Goal: Information Seeking & Learning: Learn about a topic

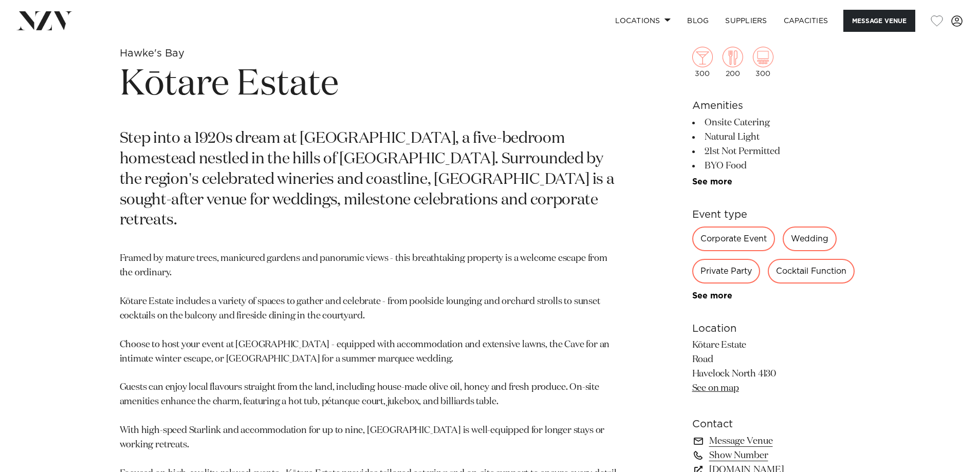
scroll to position [462, 0]
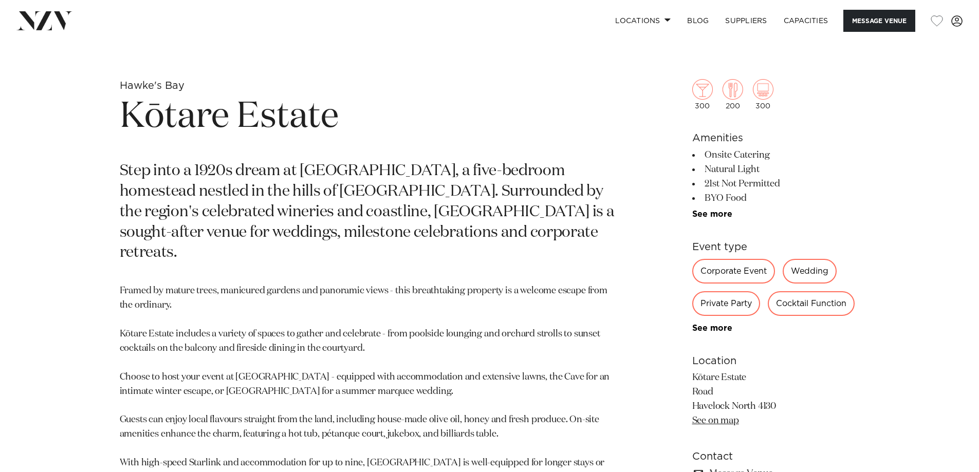
click at [726, 214] on link "See more" at bounding box center [732, 214] width 80 height 8
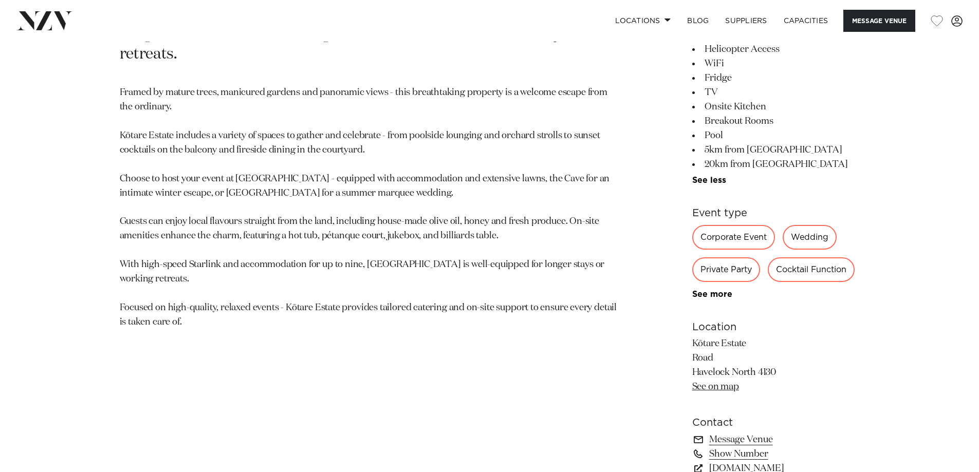
scroll to position [668, 0]
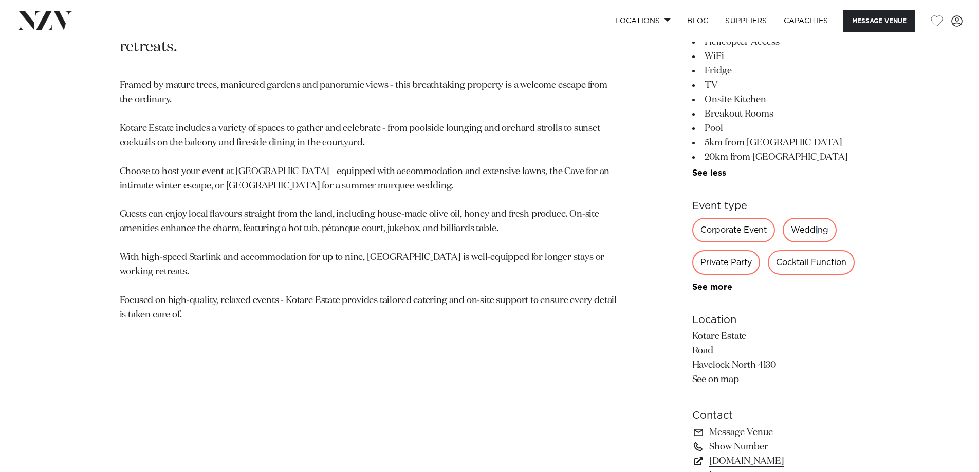
click at [816, 229] on div "Wedding" at bounding box center [809, 230] width 54 height 25
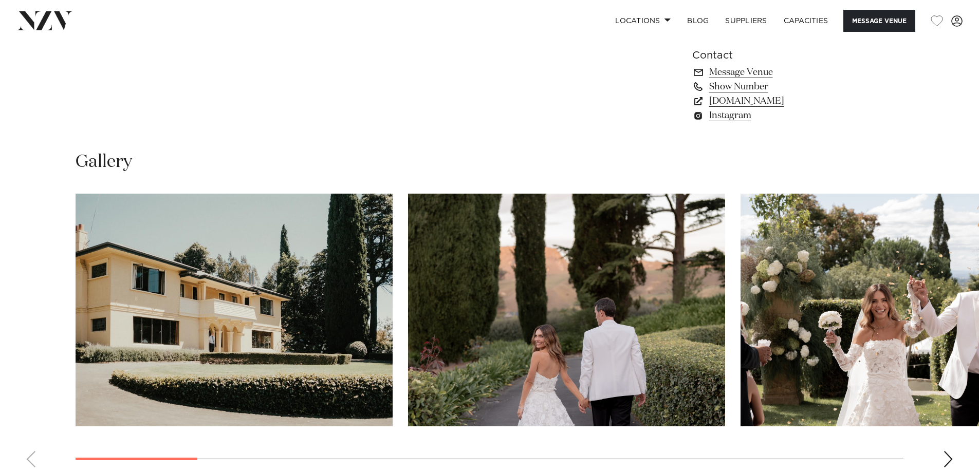
scroll to position [1028, 0]
click at [947, 461] on div "Next slide" at bounding box center [948, 460] width 10 height 16
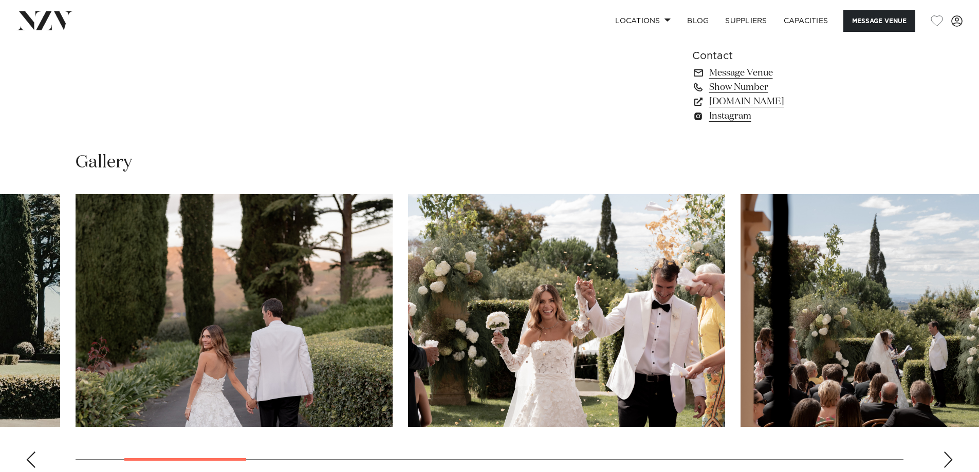
click at [948, 456] on div "Next slide" at bounding box center [948, 460] width 10 height 16
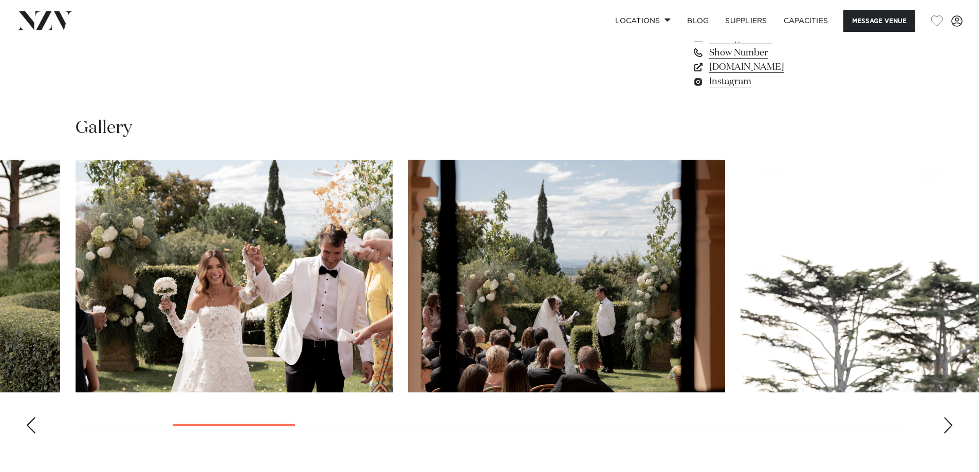
scroll to position [1182, 0]
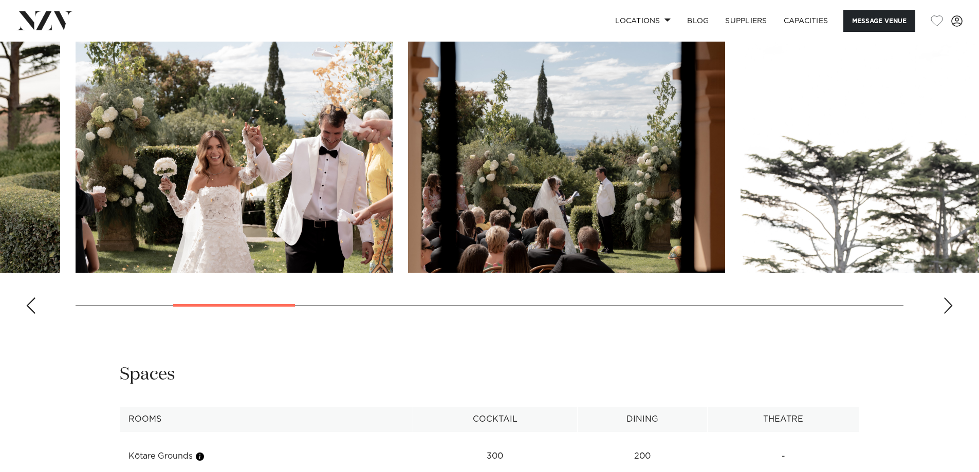
click at [954, 303] on swiper-container at bounding box center [489, 181] width 979 height 282
click at [878, 219] on img "5 / 17" at bounding box center [898, 156] width 317 height 233
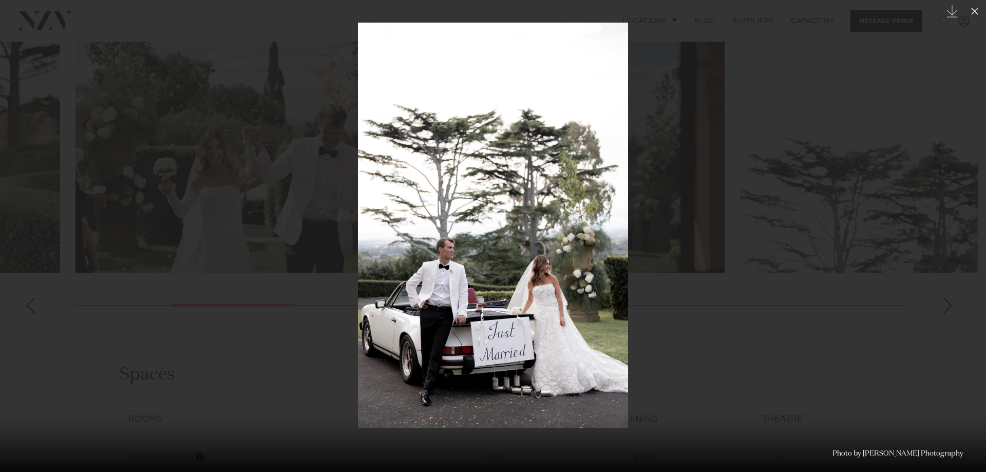
click at [580, 254] on img at bounding box center [493, 225] width 270 height 405
click at [722, 321] on div at bounding box center [493, 236] width 986 height 472
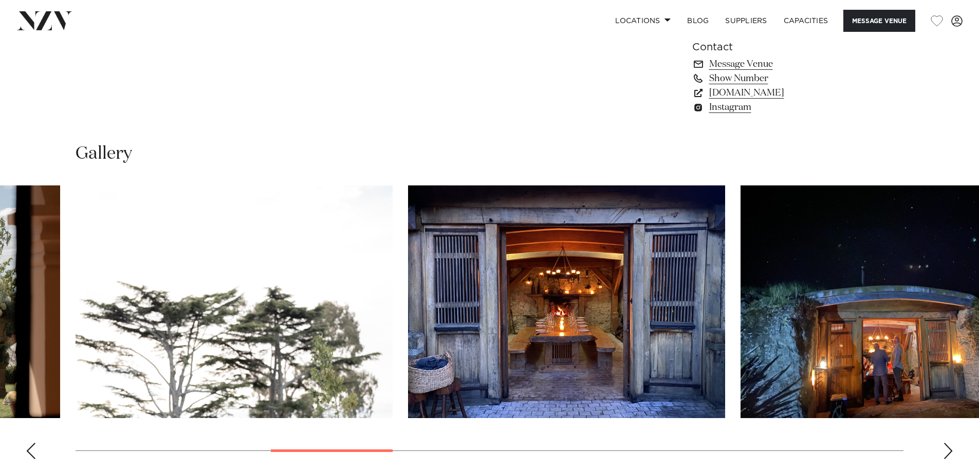
scroll to position [1028, 0]
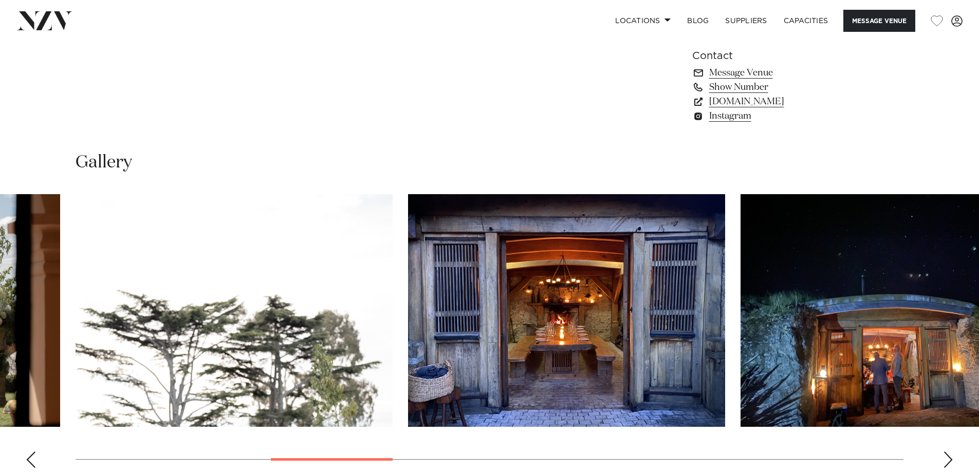
click at [953, 464] on swiper-container at bounding box center [489, 335] width 979 height 282
click at [950, 460] on div "Next slide" at bounding box center [948, 460] width 10 height 16
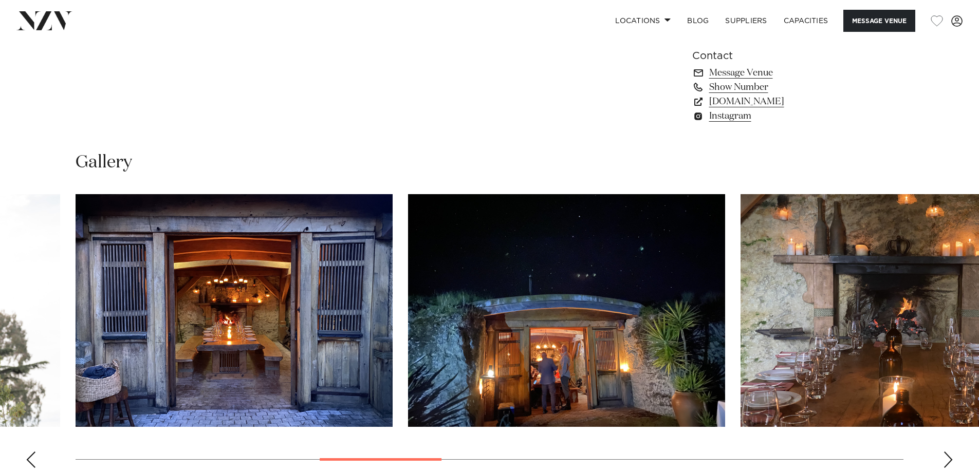
click at [949, 462] on div "Next slide" at bounding box center [948, 460] width 10 height 16
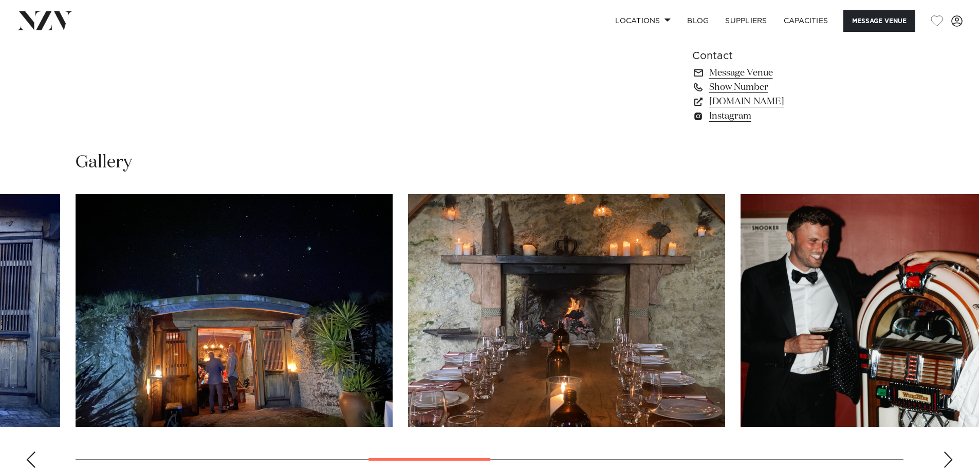
click at [949, 462] on div "Next slide" at bounding box center [948, 460] width 10 height 16
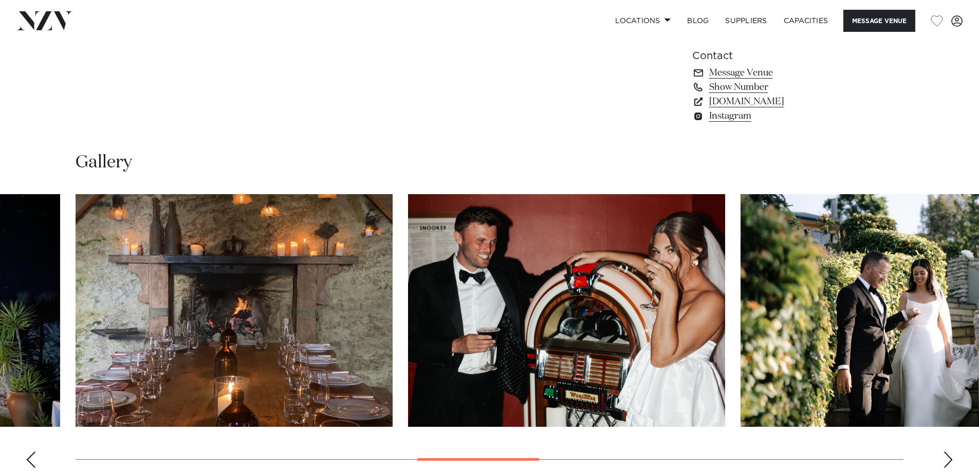
click at [949, 462] on div "Next slide" at bounding box center [948, 460] width 10 height 16
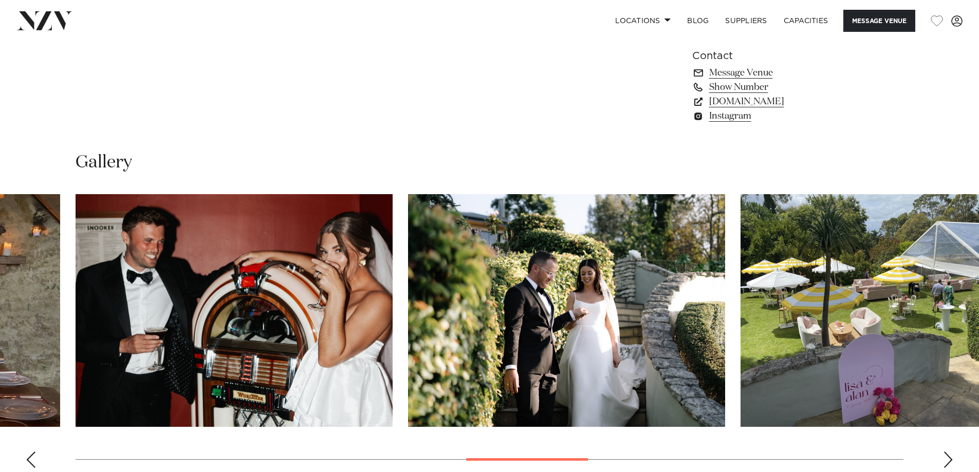
click at [949, 462] on div "Next slide" at bounding box center [948, 460] width 10 height 16
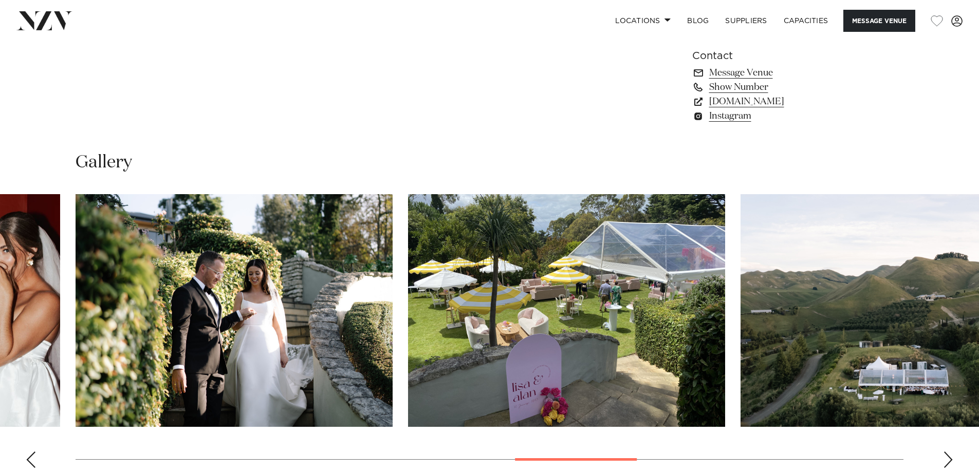
click at [950, 464] on div "Next slide" at bounding box center [948, 460] width 10 height 16
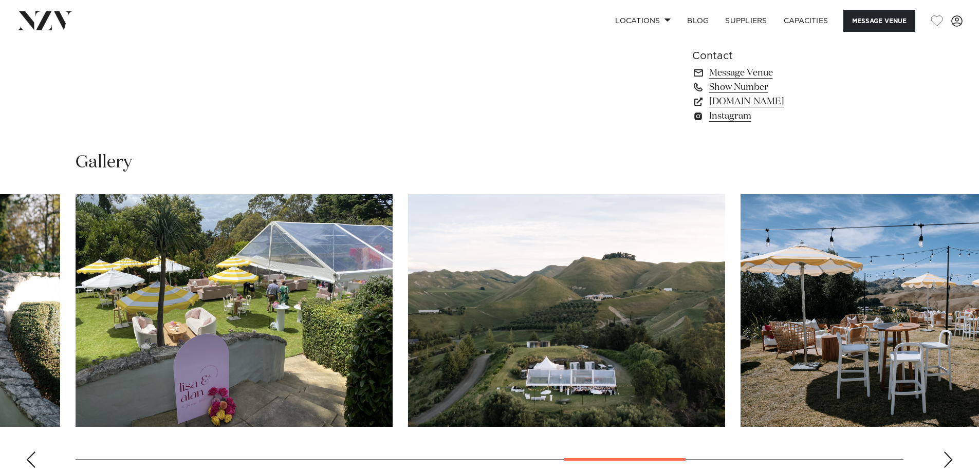
click at [948, 462] on div "Next slide" at bounding box center [948, 460] width 10 height 16
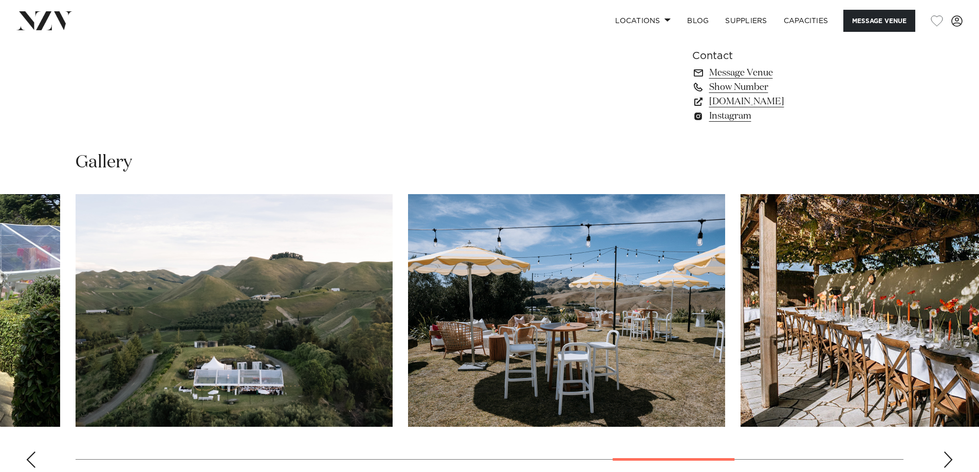
click at [948, 462] on div "Next slide" at bounding box center [948, 460] width 10 height 16
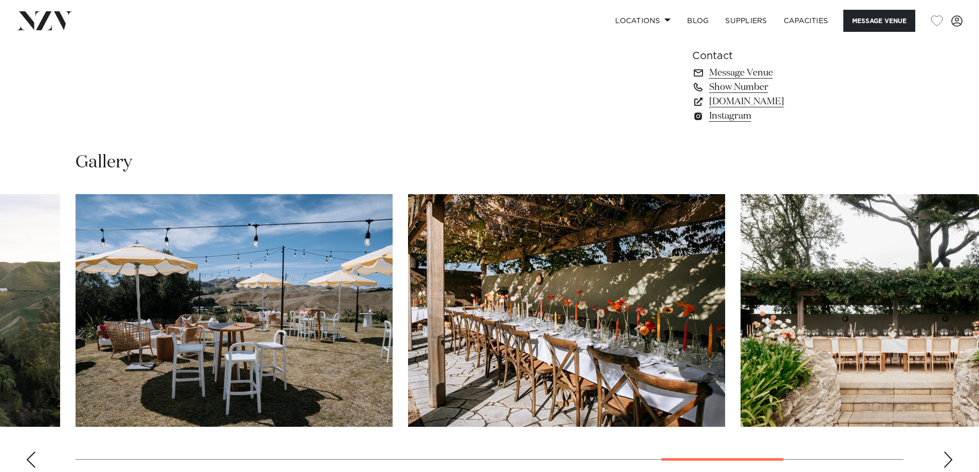
click at [948, 462] on div "Next slide" at bounding box center [948, 460] width 10 height 16
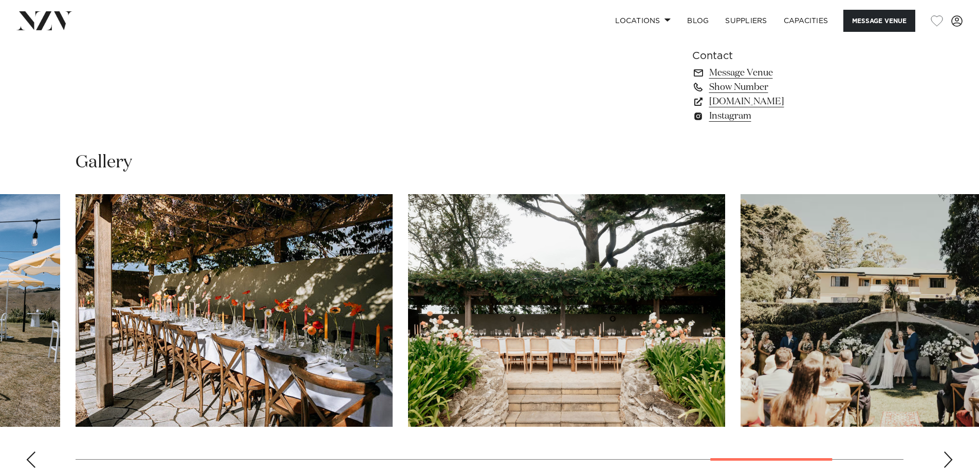
click at [948, 462] on div "Next slide" at bounding box center [948, 460] width 10 height 16
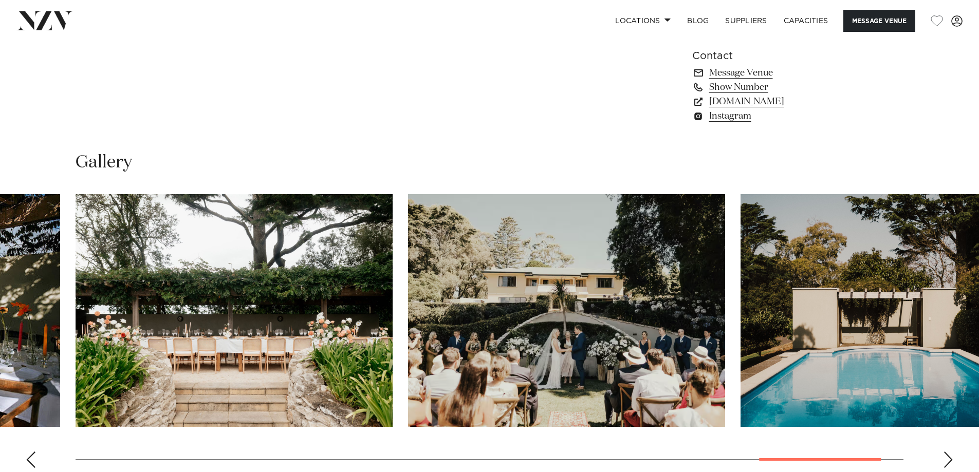
click at [948, 462] on div "Next slide" at bounding box center [948, 460] width 10 height 16
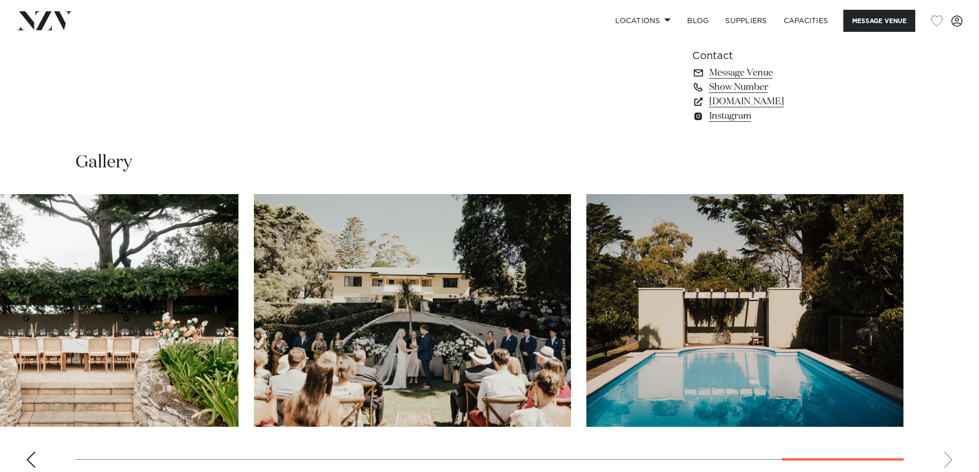
click at [948, 462] on swiper-container at bounding box center [489, 335] width 979 height 282
click at [768, 103] on link "[DOMAIN_NAME]" at bounding box center [775, 102] width 167 height 14
click at [754, 102] on link "[DOMAIN_NAME]" at bounding box center [775, 102] width 167 height 14
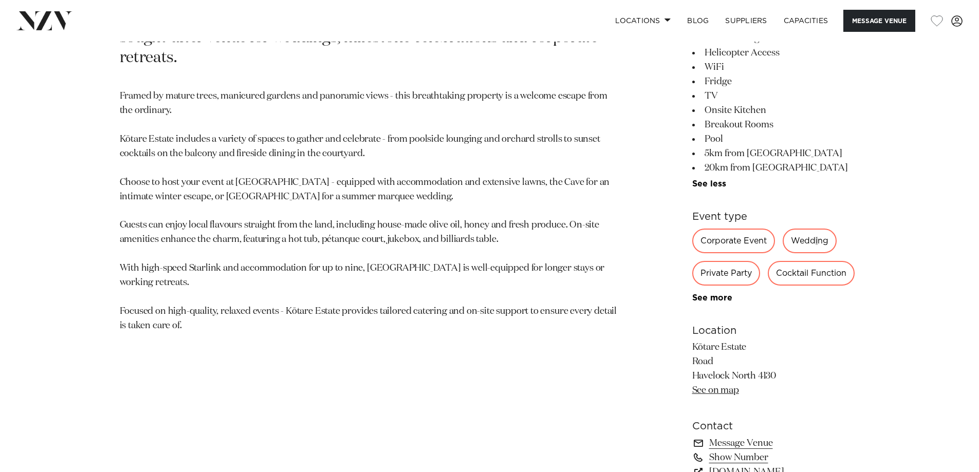
scroll to position [668, 0]
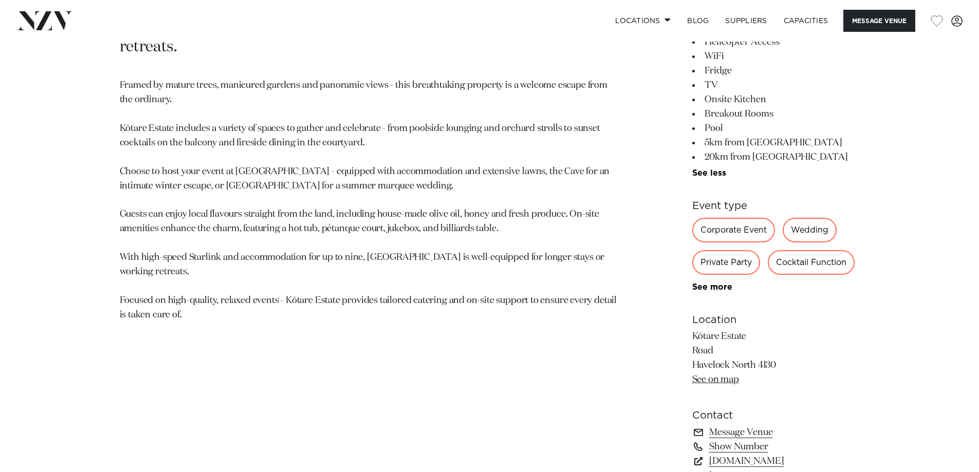
click at [807, 231] on div "Wedding" at bounding box center [809, 230] width 54 height 25
click at [807, 229] on div "Wedding" at bounding box center [809, 230] width 54 height 25
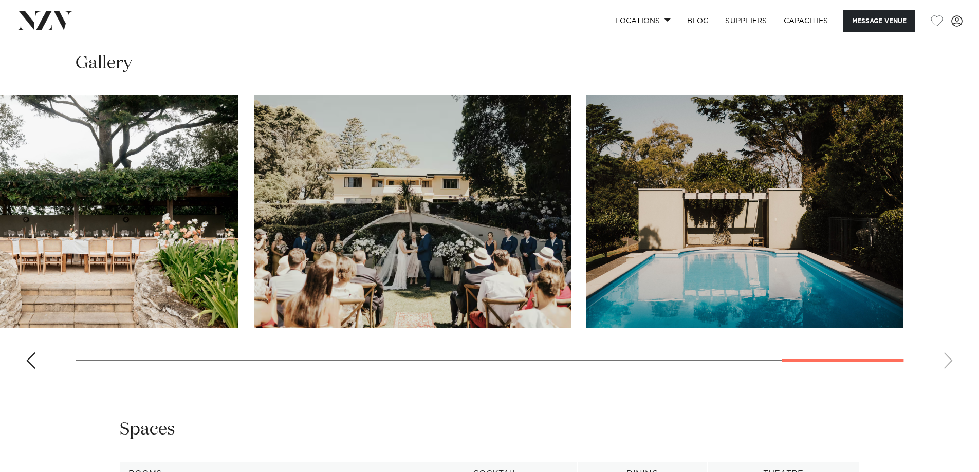
scroll to position [1130, 0]
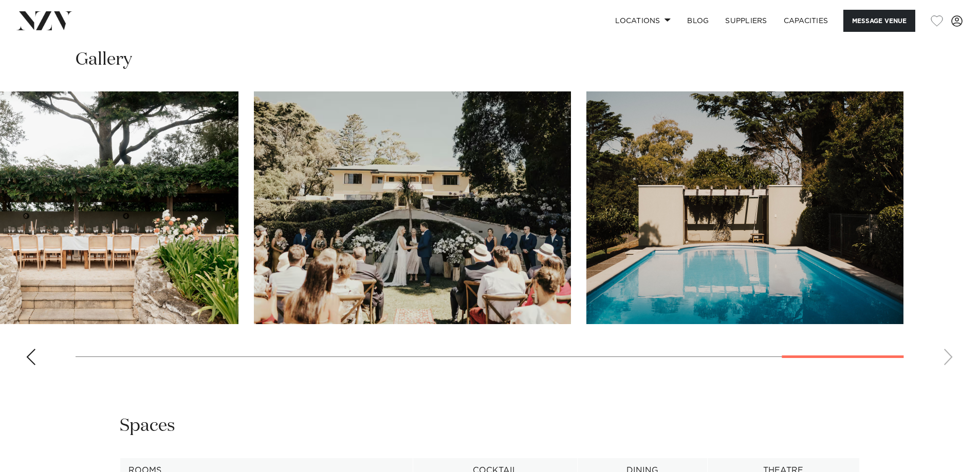
click at [945, 357] on swiper-container at bounding box center [489, 232] width 979 height 282
click at [29, 352] on div "Previous slide" at bounding box center [31, 357] width 10 height 16
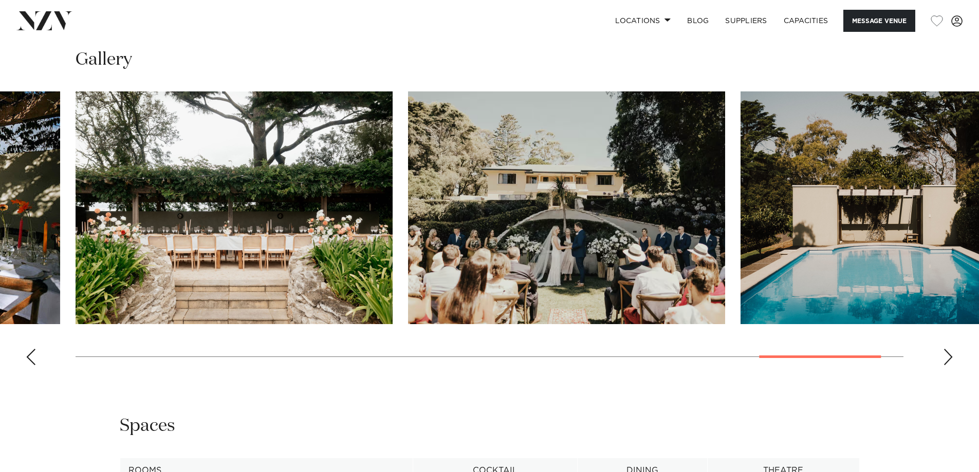
click at [30, 352] on div "Previous slide" at bounding box center [31, 357] width 10 height 16
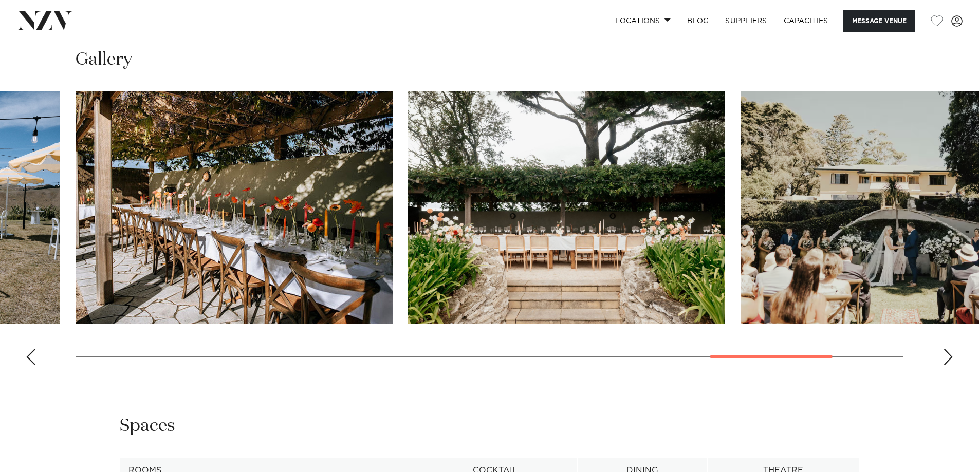
click at [30, 352] on div "Previous slide" at bounding box center [31, 357] width 10 height 16
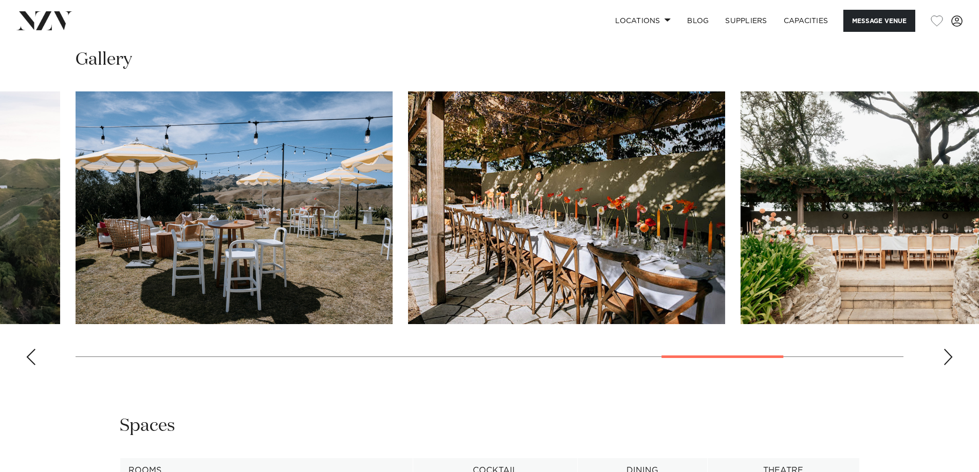
click at [30, 351] on div "Previous slide" at bounding box center [31, 357] width 10 height 16
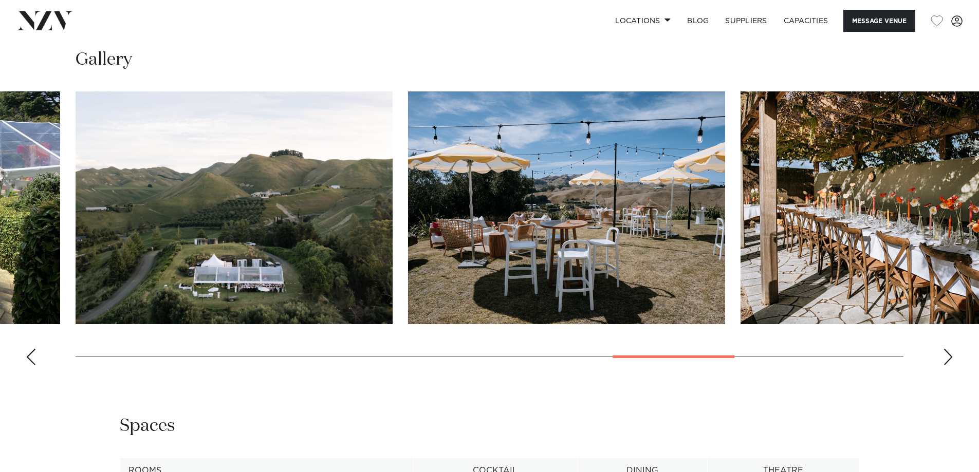
click at [31, 350] on div "Previous slide" at bounding box center [31, 357] width 10 height 16
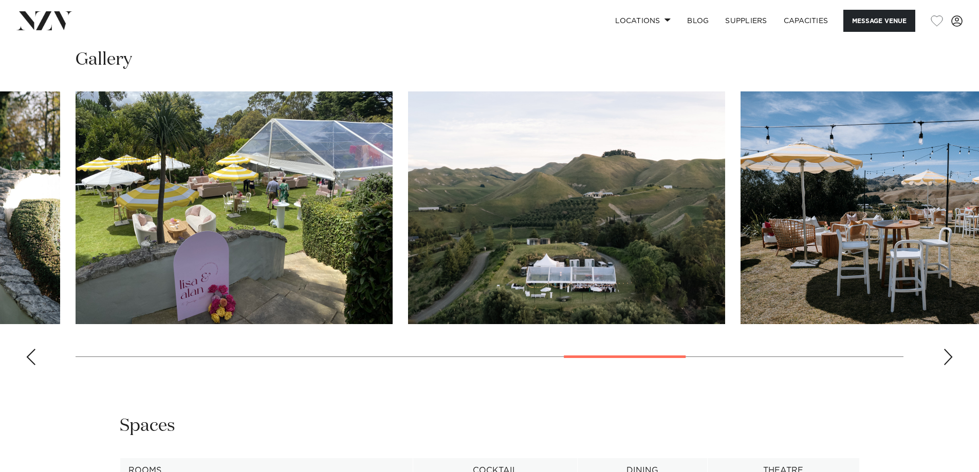
click at [31, 350] on div "Previous slide" at bounding box center [31, 357] width 10 height 16
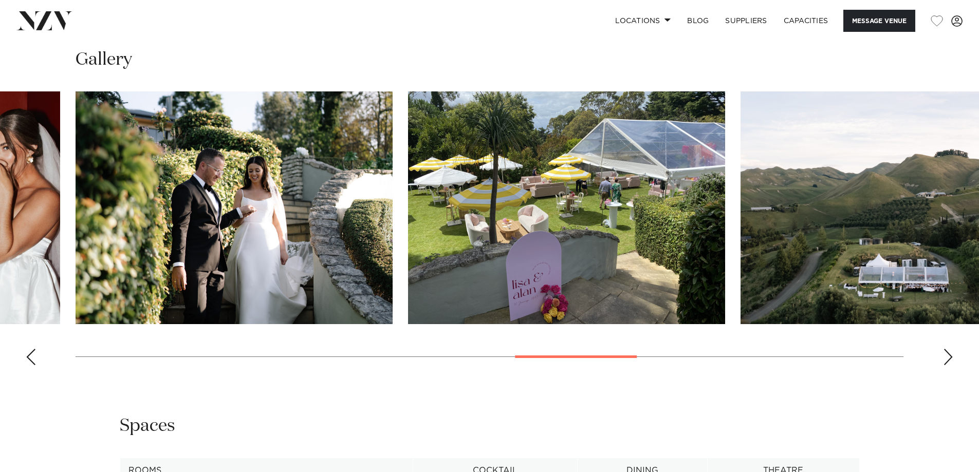
click at [31, 350] on div "Previous slide" at bounding box center [31, 357] width 10 height 16
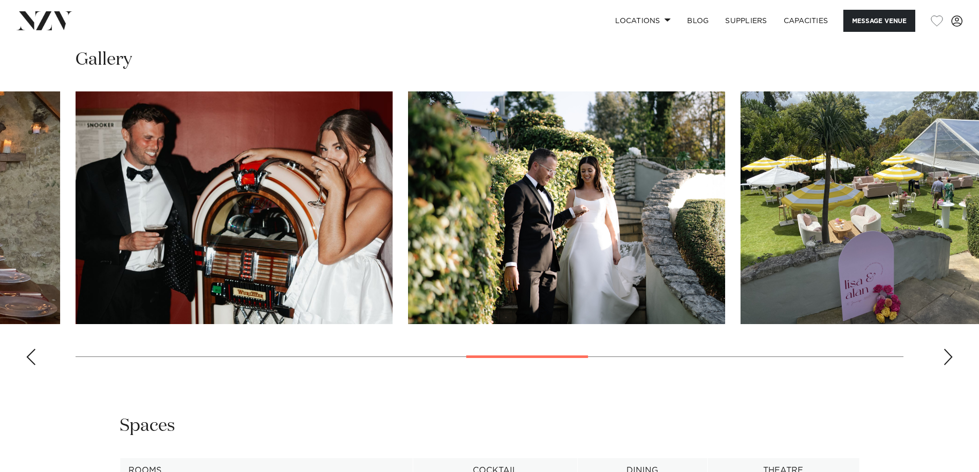
click at [31, 349] on div "Previous slide" at bounding box center [31, 357] width 10 height 16
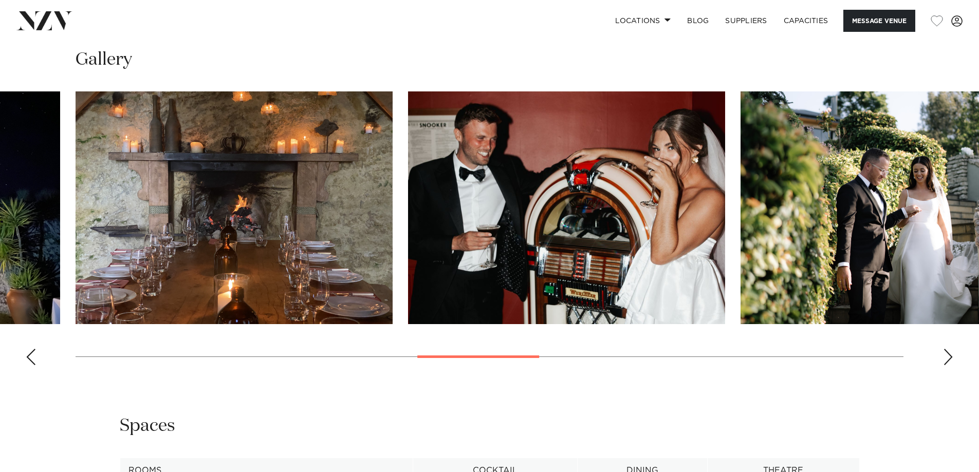
click at [31, 349] on div "Previous slide" at bounding box center [31, 357] width 10 height 16
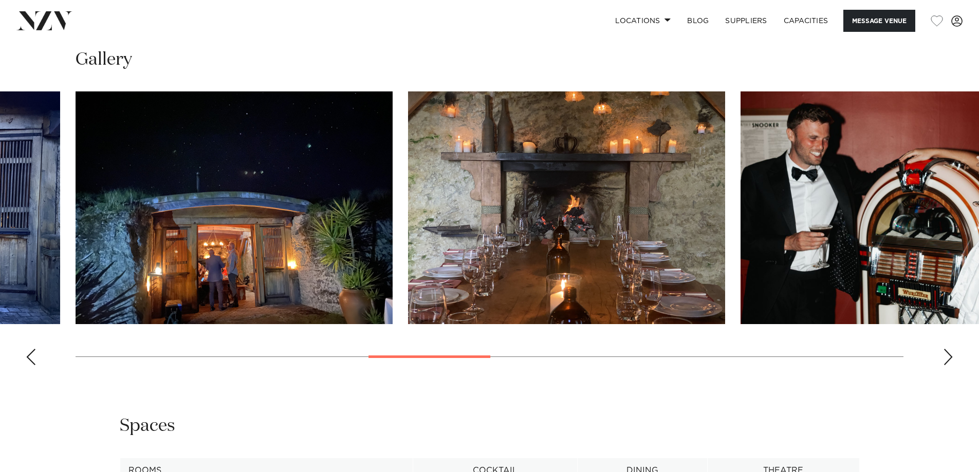
click at [31, 349] on div "Previous slide" at bounding box center [31, 357] width 10 height 16
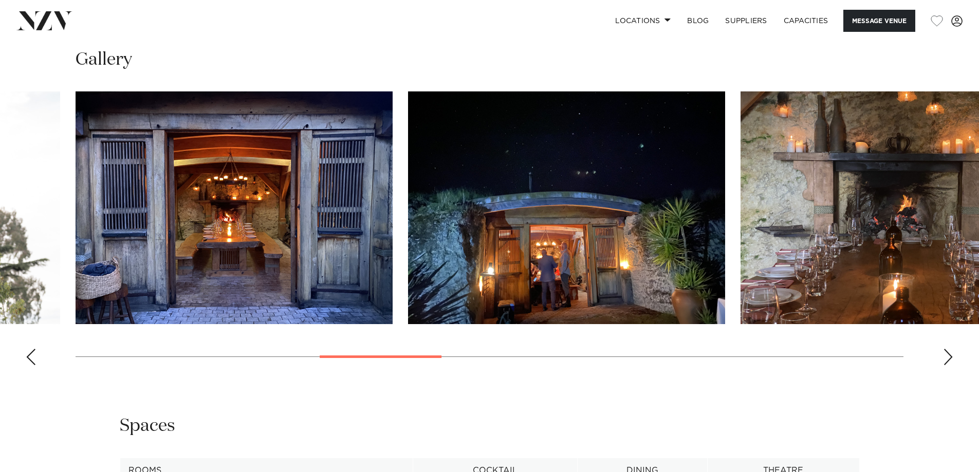
click at [32, 348] on swiper-container at bounding box center [489, 232] width 979 height 282
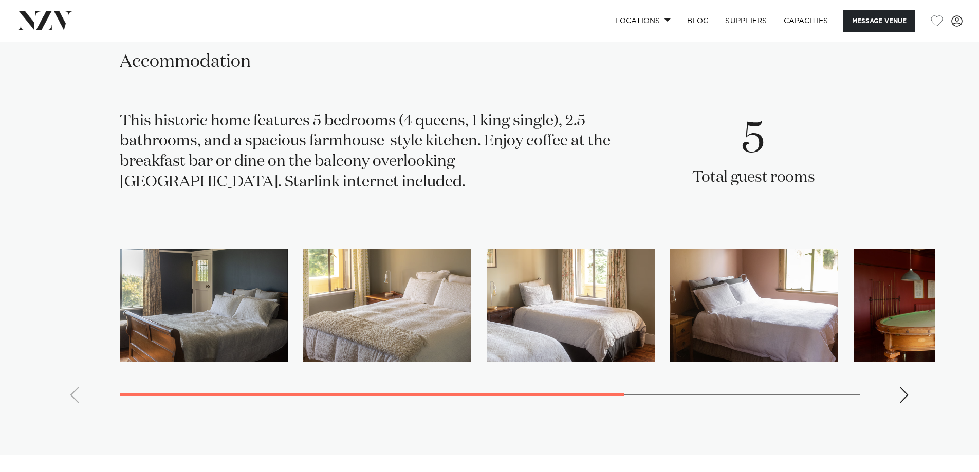
scroll to position [1798, 0]
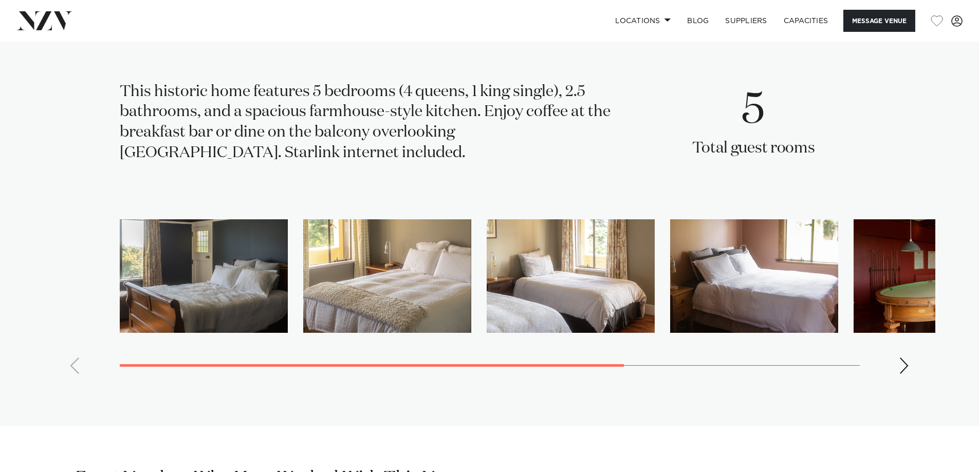
click at [909, 365] on swiper-container at bounding box center [489, 300] width 891 height 163
click at [905, 365] on div "Next slide" at bounding box center [904, 366] width 10 height 16
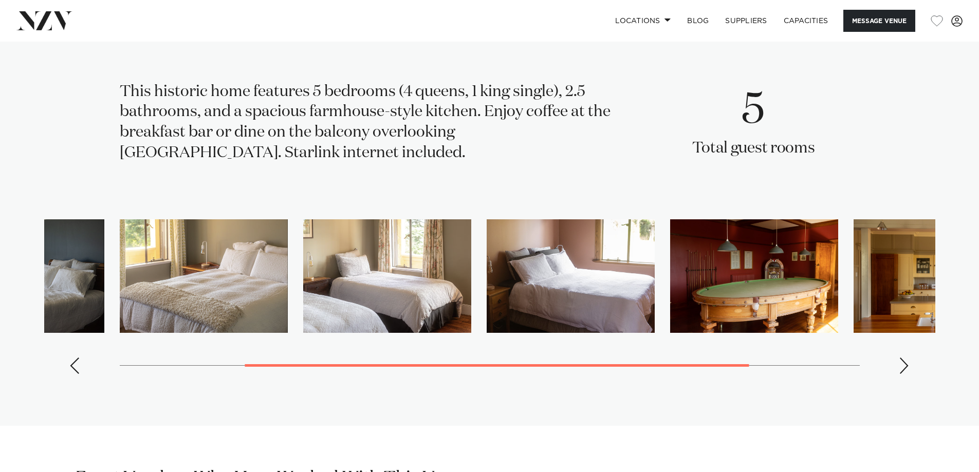
click at [905, 365] on div "Next slide" at bounding box center [904, 366] width 10 height 16
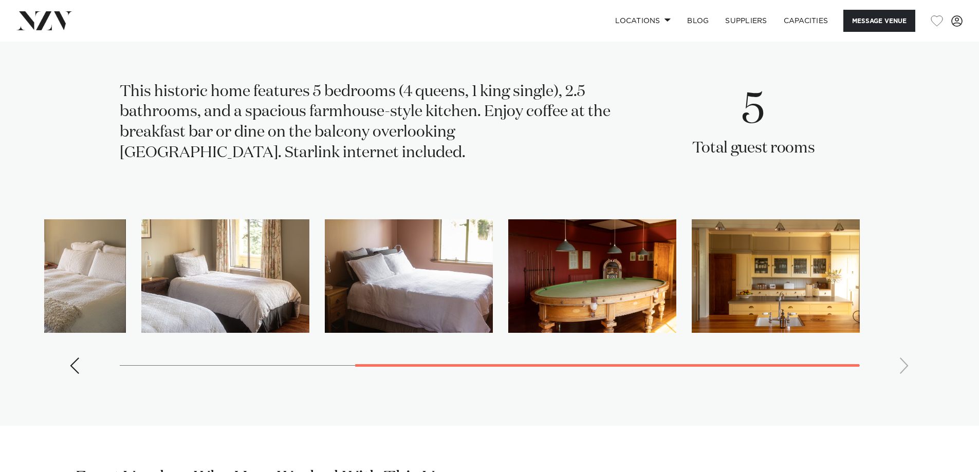
click at [905, 365] on swiper-container at bounding box center [489, 300] width 891 height 163
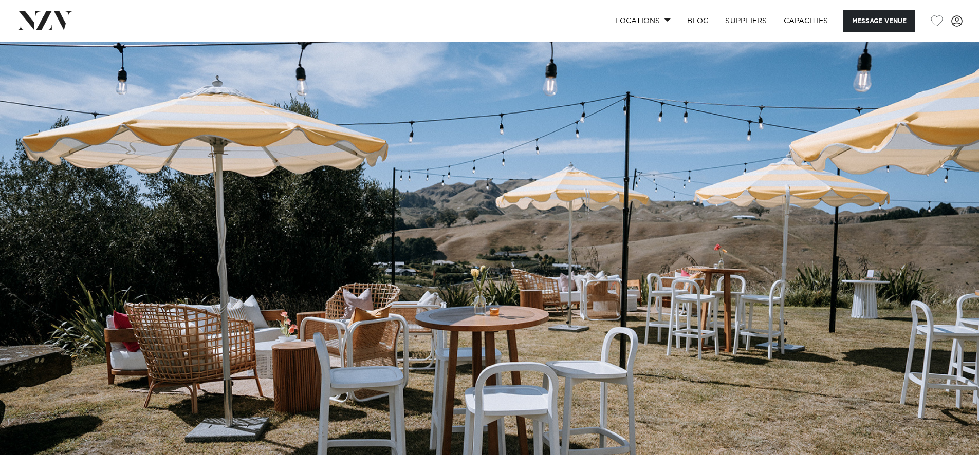
scroll to position [0, 0]
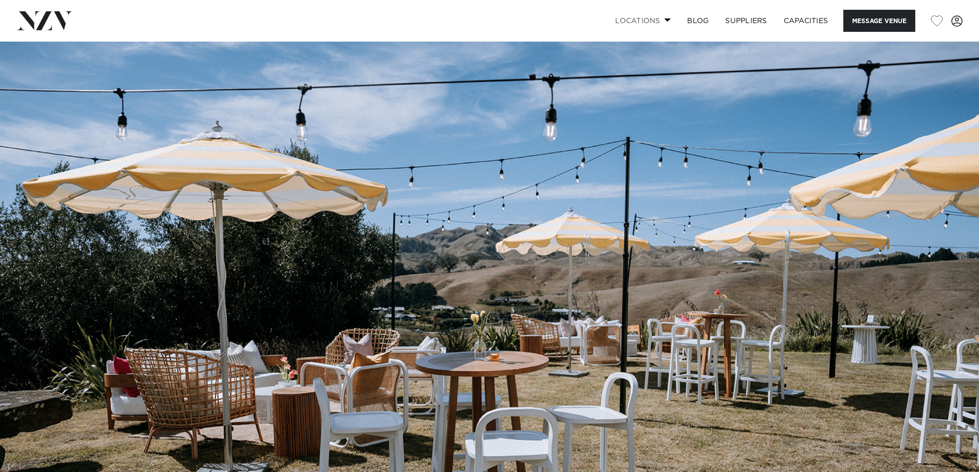
click at [647, 21] on link "Locations" at bounding box center [643, 21] width 72 height 22
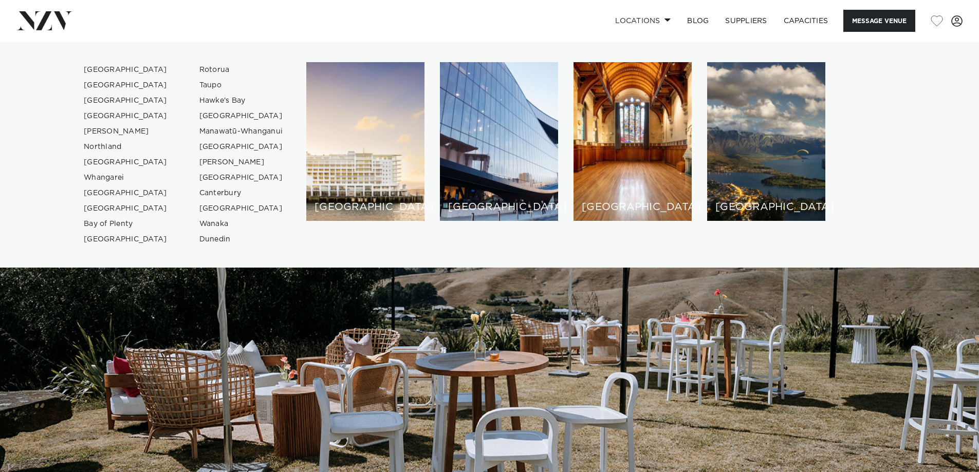
click at [910, 127] on div "[GEOGRAPHIC_DATA] [GEOGRAPHIC_DATA] [GEOGRAPHIC_DATA] [GEOGRAPHIC_DATA] [GEOGRA…" at bounding box center [489, 154] width 962 height 185
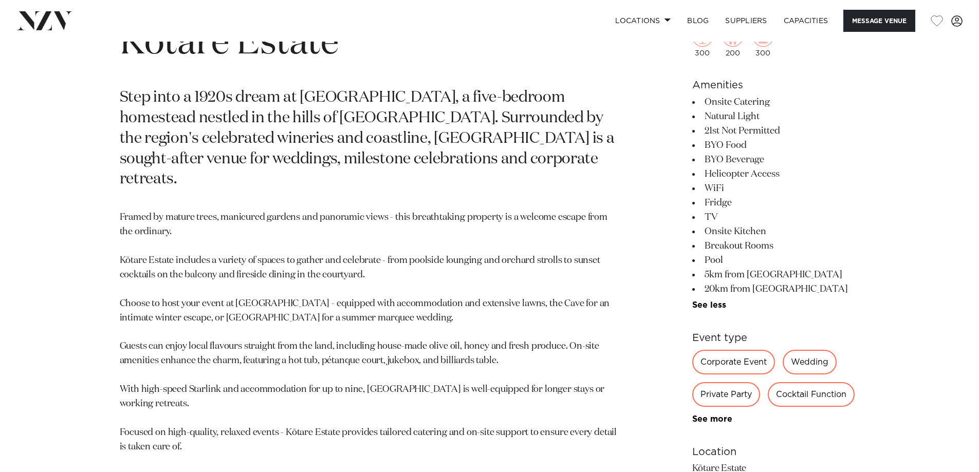
scroll to position [565, 0]
